Goal: Ask a question: Seek information or help from site administrators or community

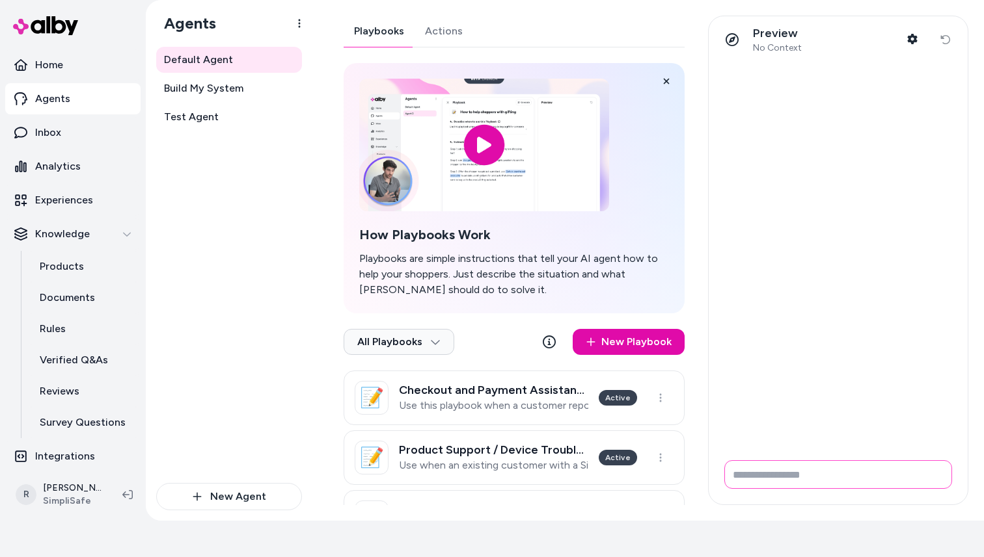
click at [783, 477] on input "Write your prompt here" at bounding box center [838, 475] width 228 height 29
type input "*"
type input "**********"
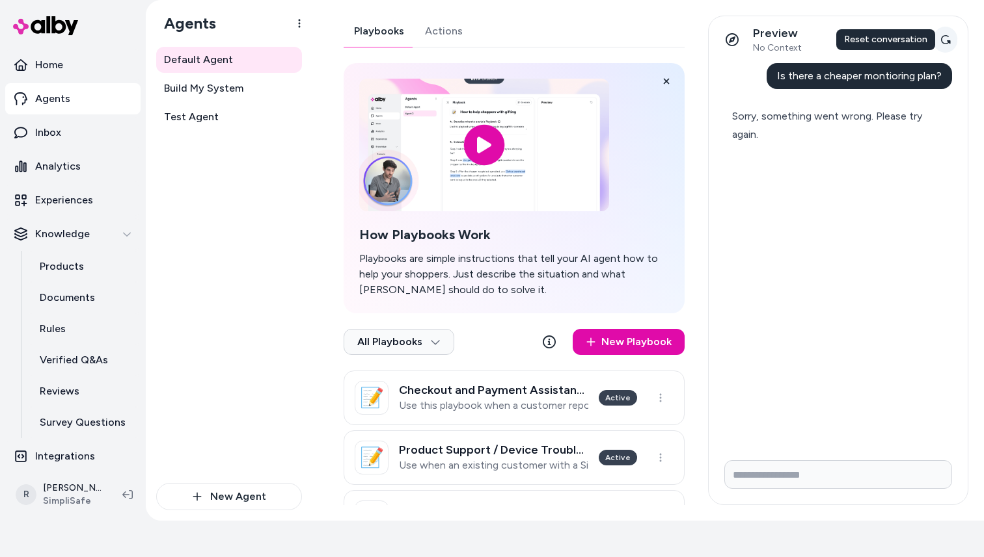
click at [941, 39] on icon at bounding box center [946, 39] width 10 height 9
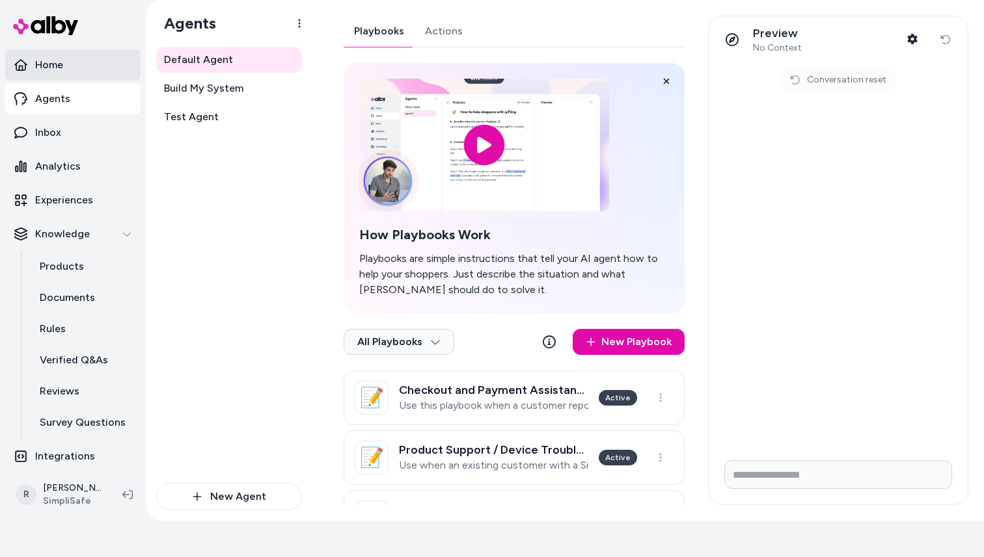
click at [64, 59] on link "Home" at bounding box center [72, 64] width 135 height 31
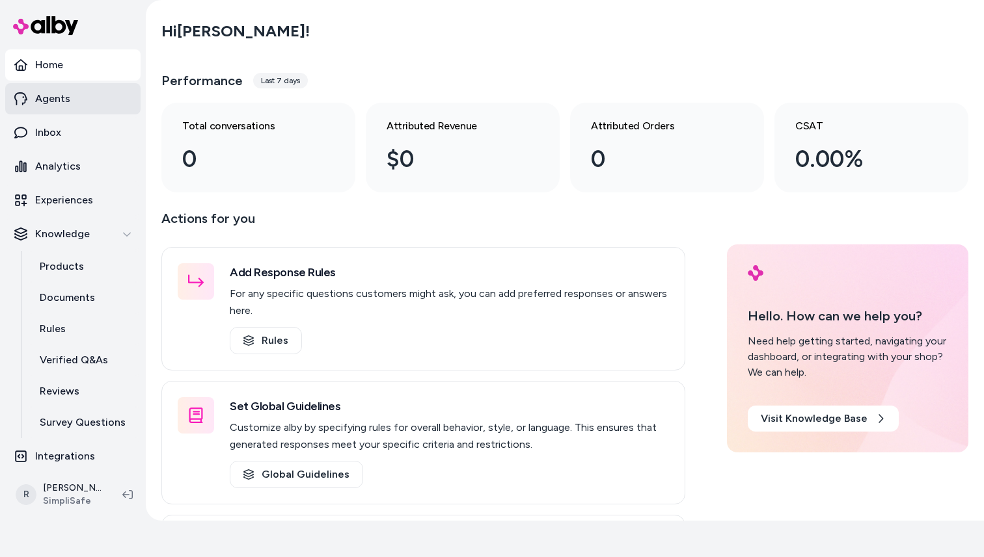
click at [59, 100] on p "Agents" at bounding box center [52, 99] width 35 height 16
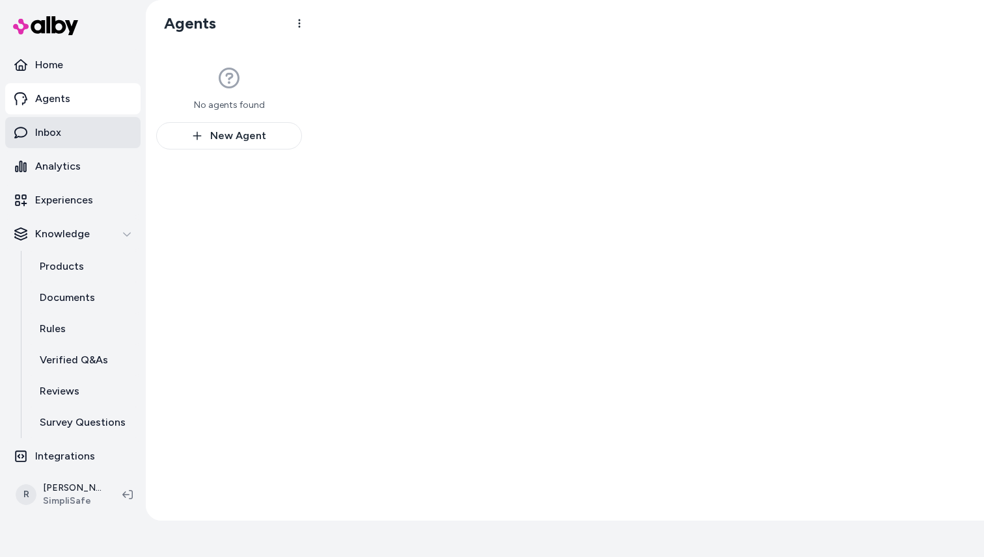
click at [58, 135] on p "Inbox" at bounding box center [48, 133] width 26 height 16
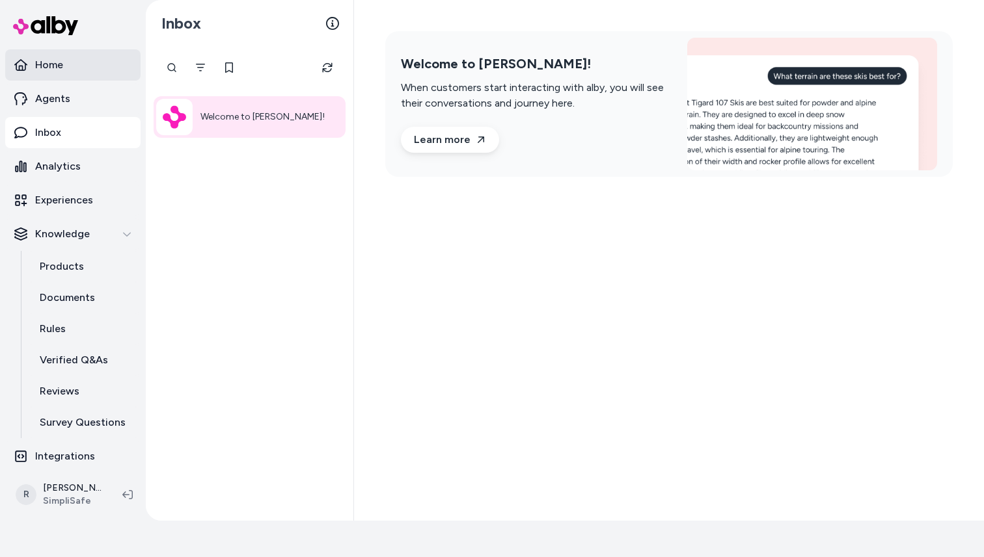
click at [64, 74] on link "Home" at bounding box center [72, 64] width 135 height 31
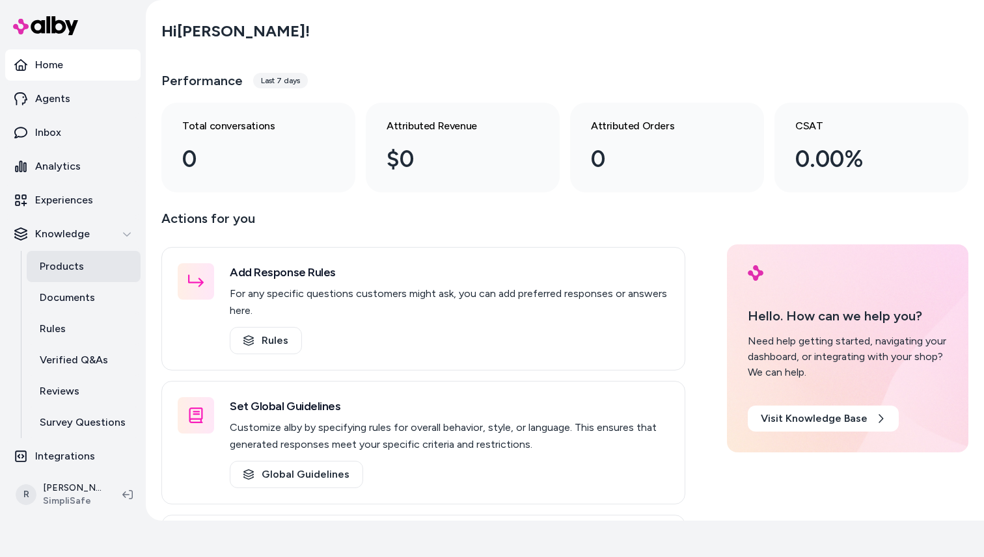
click at [62, 269] on p "Products" at bounding box center [62, 267] width 44 height 16
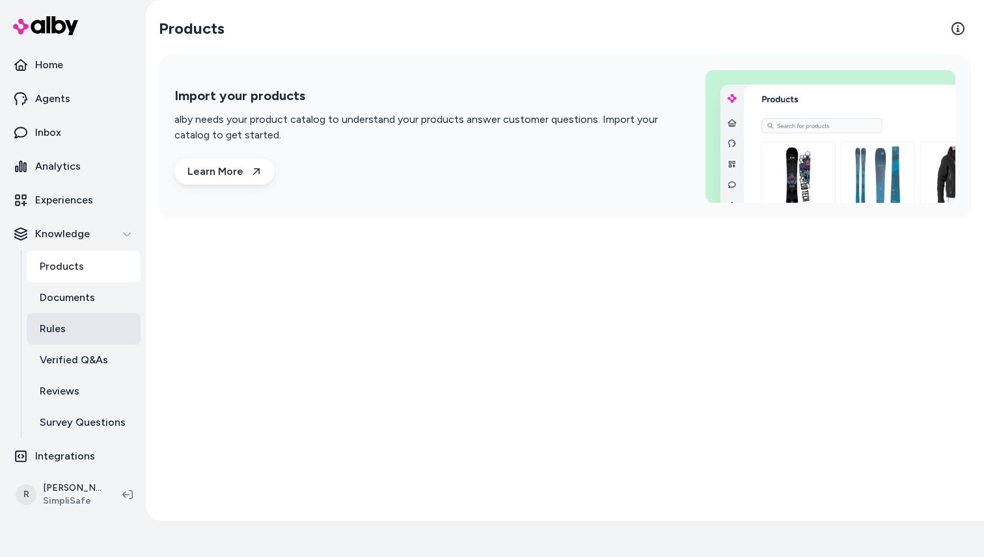
click at [67, 336] on link "Rules" at bounding box center [84, 329] width 114 height 31
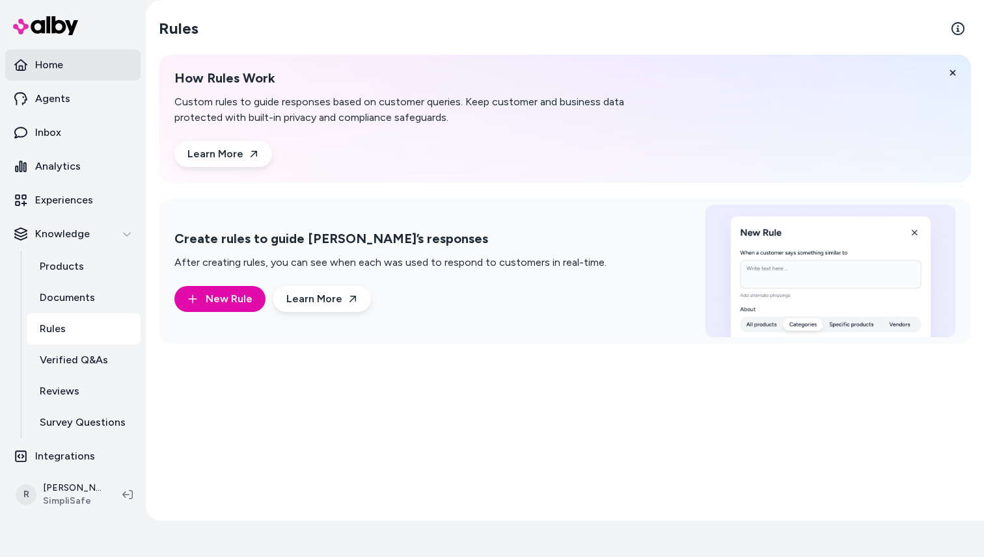
click at [64, 66] on link "Home" at bounding box center [72, 64] width 135 height 31
